Goal: Find specific page/section: Find specific page/section

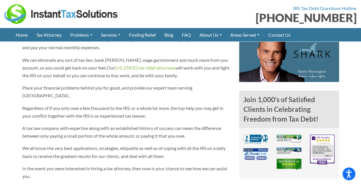
scroll to position [334, 0]
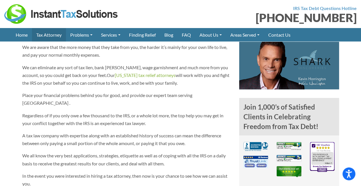
click at [58, 35] on link "Tax Attorney" at bounding box center [49, 34] width 34 height 13
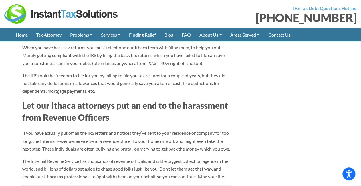
scroll to position [710, 0]
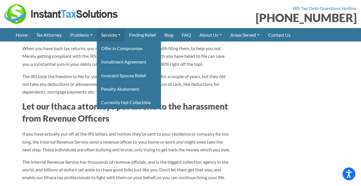
click at [110, 36] on link "Services" at bounding box center [111, 34] width 28 height 13
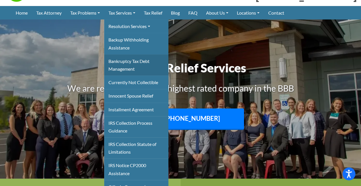
scroll to position [23, 0]
